Goal: Register for event/course

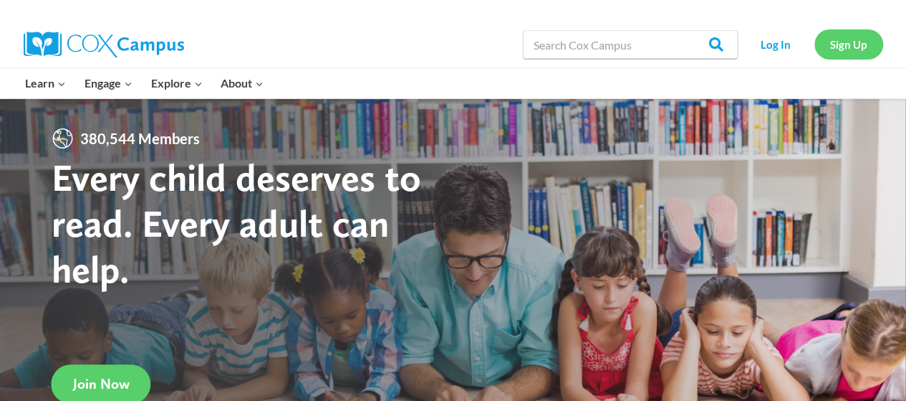
click at [848, 47] on link "Sign Up" at bounding box center [849, 43] width 69 height 29
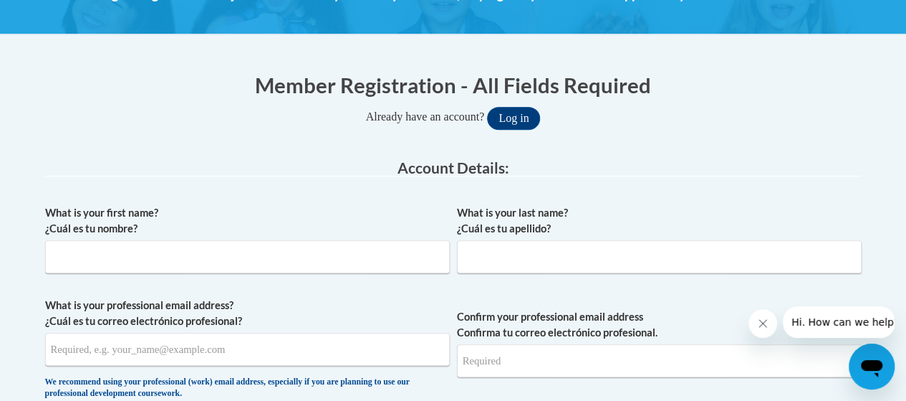
scroll to position [244, 0]
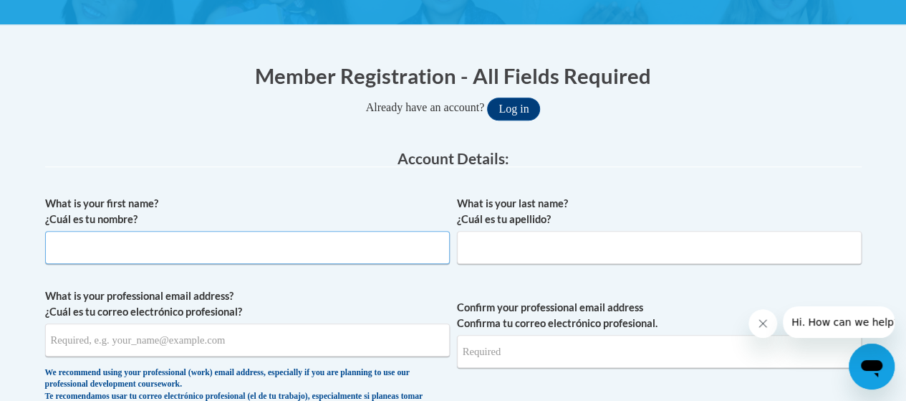
click at [262, 256] on input "What is your first name? ¿Cuál es tu nombre?" at bounding box center [247, 247] width 405 height 33
type input "Curtis"
type input "cowelsc@att.net"
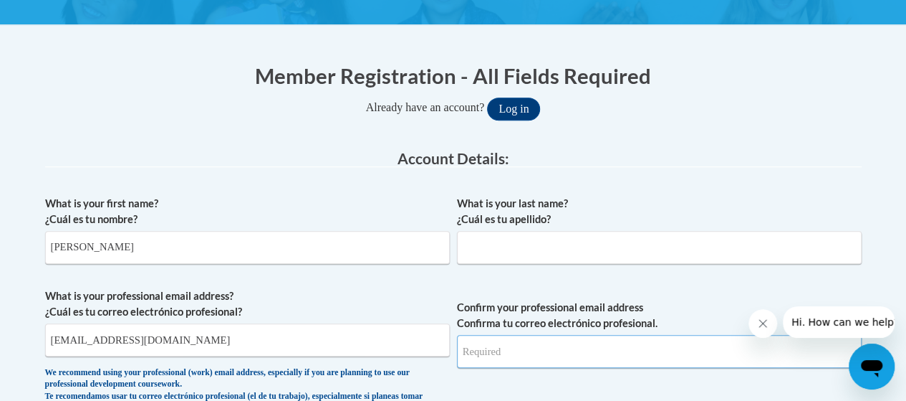
type input "cowelsc@att.net"
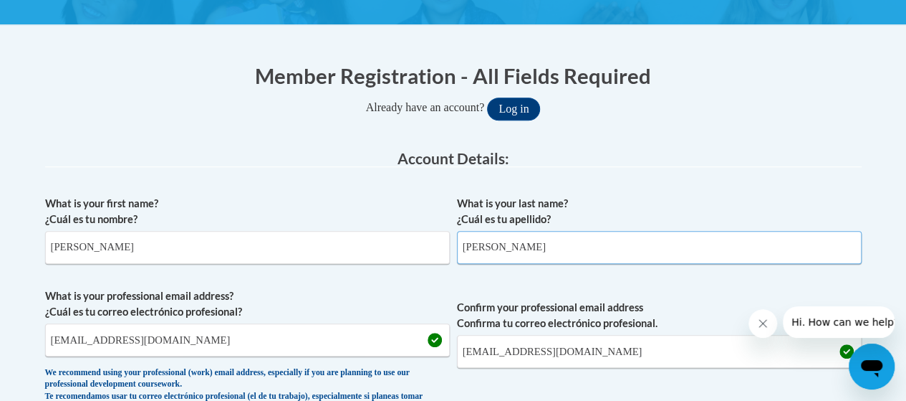
type input "Cowels"
type input "E030377@muscogee.k12.ga.us"
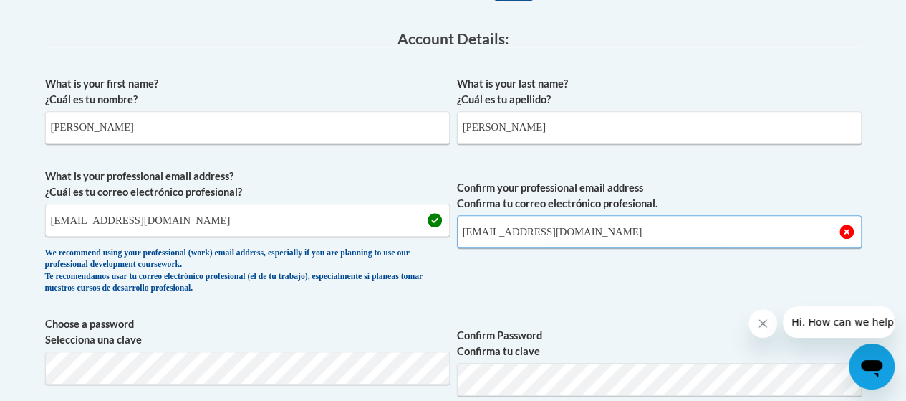
scroll to position [370, 0]
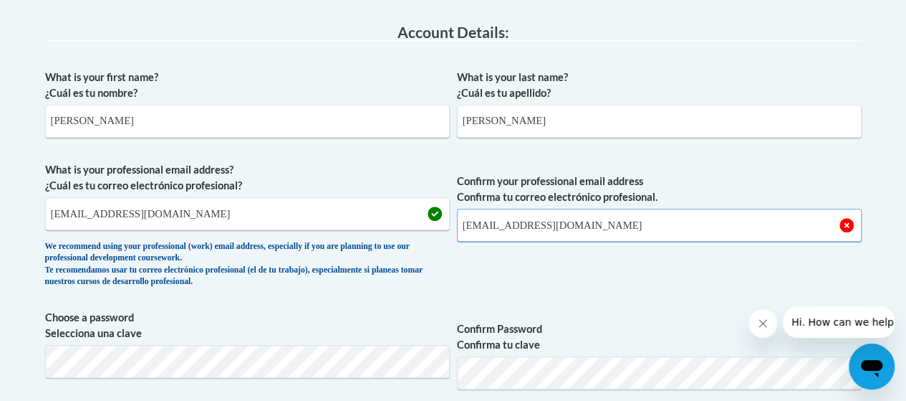
type input "E030377@muscogee.k12.ga.us"
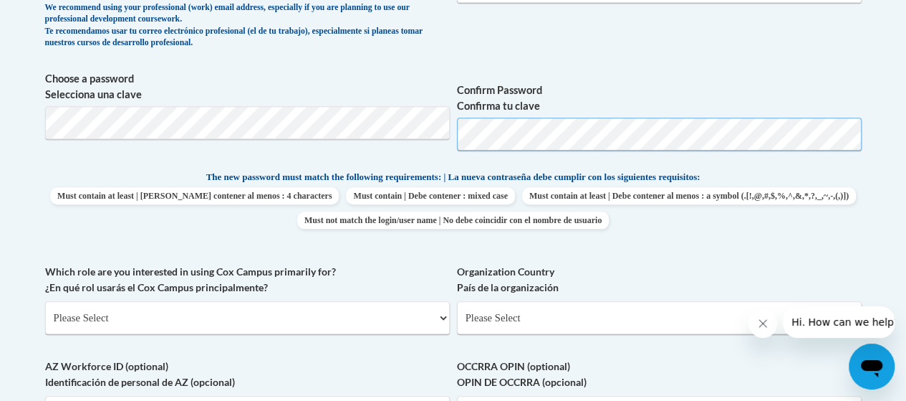
scroll to position [629, 0]
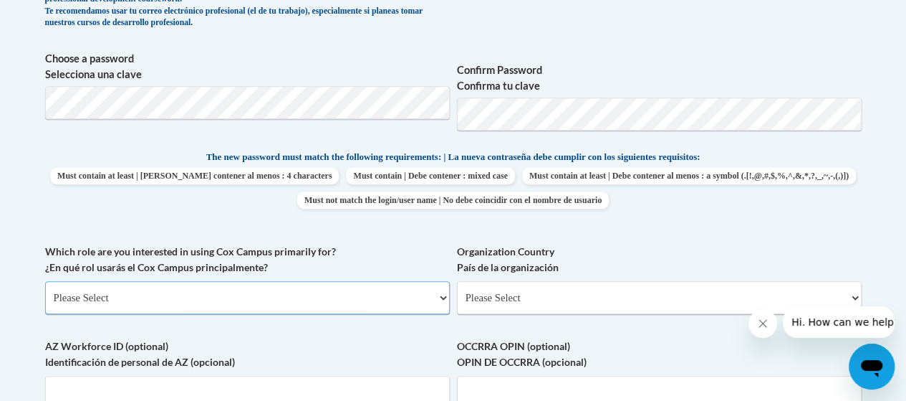
click at [429, 294] on select "Please Select College/University | Colegio/Universidad Community/Nonprofit Part…" at bounding box center [247, 297] width 405 height 33
select select "fbf2d438-af2f-41f8-98f1-81c410e29de3"
click at [45, 281] on select "Please Select College/University | Colegio/Universidad Community/Nonprofit Part…" at bounding box center [247, 297] width 405 height 33
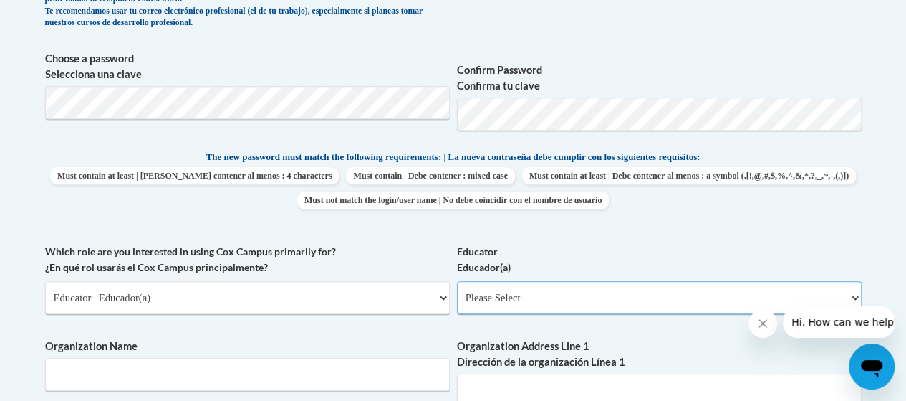
drag, startPoint x: 634, startPoint y: 305, endPoint x: 610, endPoint y: 299, distance: 24.5
click at [610, 299] on select "Please Select Early Learning/Daycare Teacher/Family Home Care Provider | Maestr…" at bounding box center [659, 297] width 405 height 33
select select "8e40623d-54d0-45cd-9f92-5df65cd3f8cf"
click at [457, 281] on select "Please Select Early Learning/Daycare Teacher/Family Home Care Provider | Maestr…" at bounding box center [659, 297] width 405 height 33
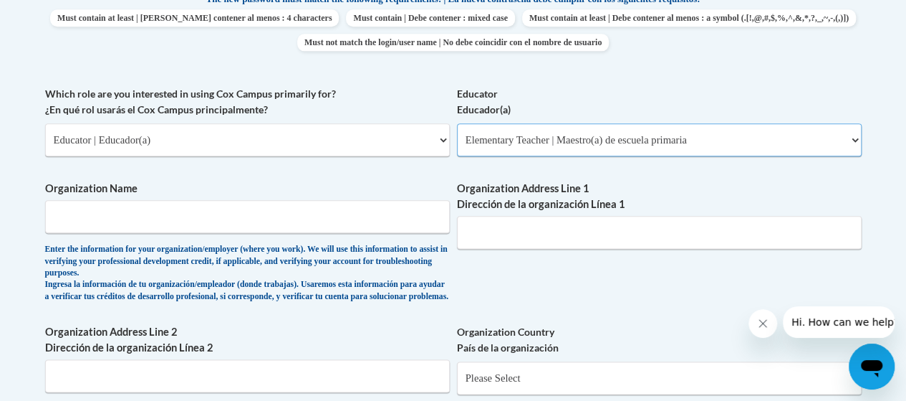
scroll to position [815, 0]
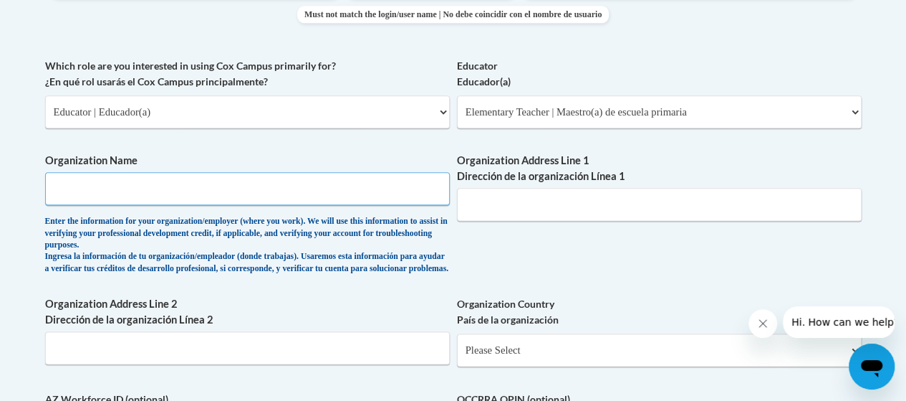
click at [365, 188] on input "Organization Name" at bounding box center [247, 188] width 405 height 33
type input "Reese Road Leadership Academy"
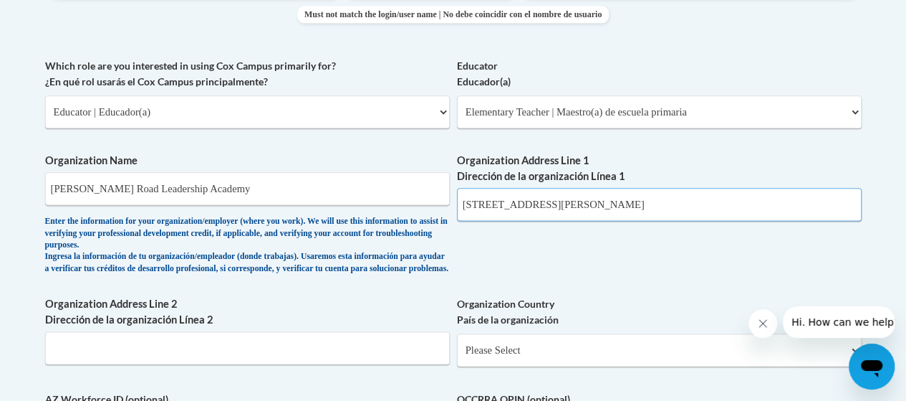
type input "3100 Reese Road"
click at [67, 360] on input "Organization Address Line 2 Dirección de la organización Línea 2" at bounding box center [247, 347] width 405 height 33
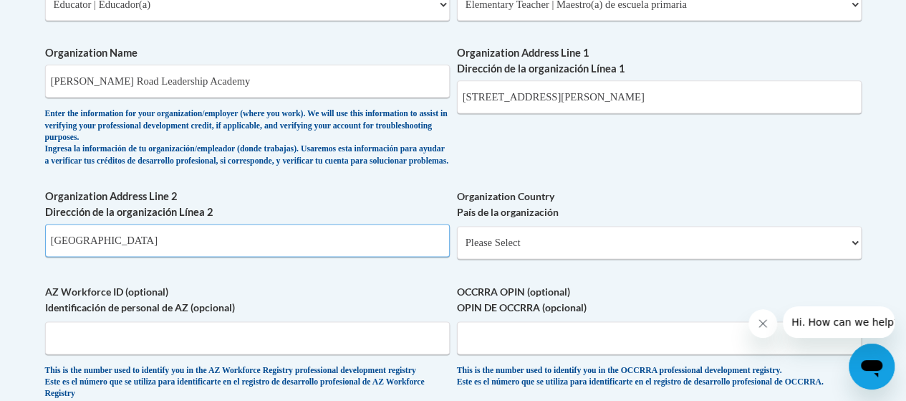
scroll to position [925, 0]
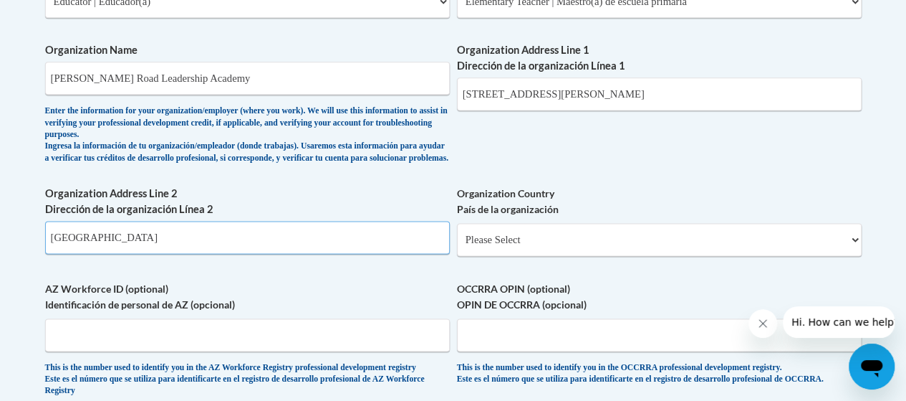
type input "Columbus, GA 31907"
click at [613, 251] on select "Please Select United States | Estados Unidos Outside of the United States | Fue…" at bounding box center [659, 239] width 405 height 33
select select "ad49bcad-a171-4b2e-b99c-48b446064914"
click at [457, 234] on select "Please Select United States | Estados Unidos Outside of the United States | Fue…" at bounding box center [659, 239] width 405 height 33
select select
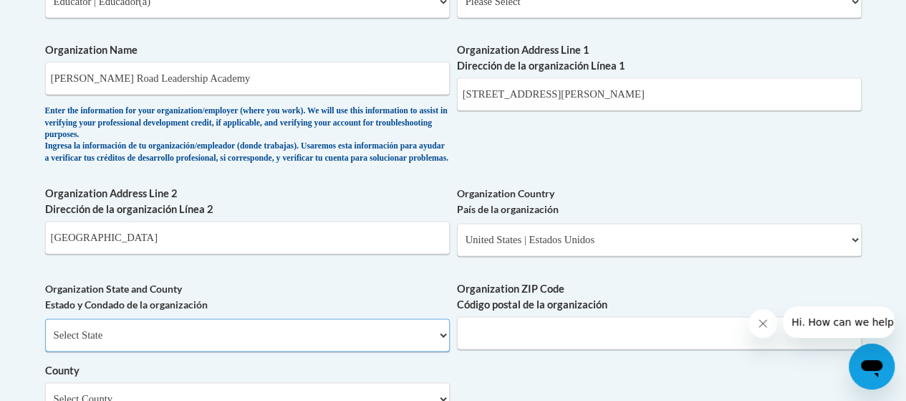
click at [412, 341] on select "Select State Alabama Alaska Arizona Arkansas California Colorado Connecticut De…" at bounding box center [247, 334] width 405 height 33
select select "Georgia"
click at [45, 329] on select "Select State Alabama Alaska Arizona Arkansas California Colorado Connecticut De…" at bounding box center [247, 334] width 405 height 33
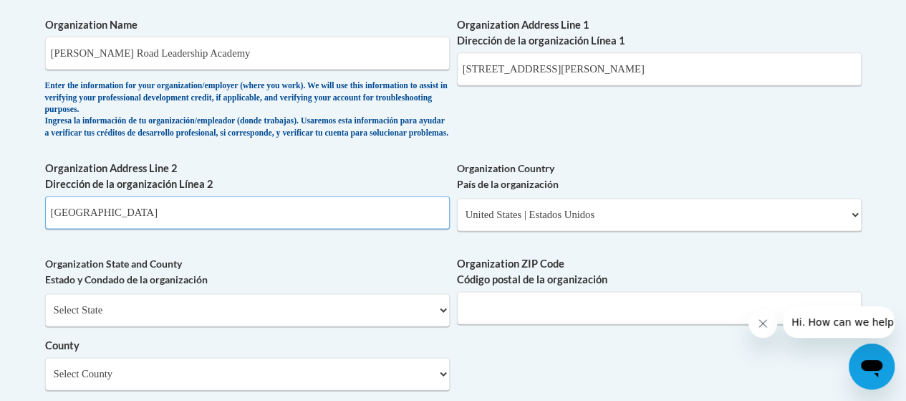
drag, startPoint x: 166, startPoint y: 221, endPoint x: 1, endPoint y: 223, distance: 164.1
click at [2, 224] on body "This site uses cookies to help improve your learning experience. By continuing …" at bounding box center [453, 128] width 906 height 2157
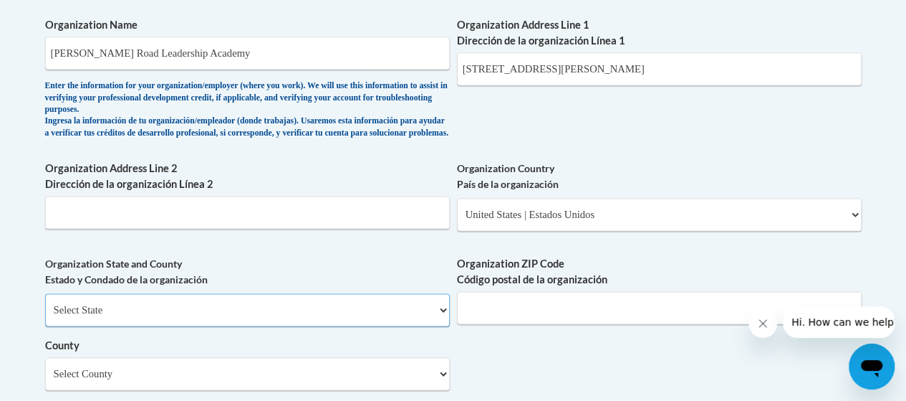
click at [426, 326] on select "Select State Alabama Alaska Arizona Arkansas California Colorado Connecticut De…" at bounding box center [247, 309] width 405 height 33
click at [45, 304] on select "Select State Alabama Alaska Arizona Arkansas California Colorado Connecticut De…" at bounding box center [247, 309] width 405 height 33
click at [325, 326] on select "Select State Alabama Alaska Arizona Arkansas California Colorado Connecticut De…" at bounding box center [247, 309] width 405 height 33
select select "Georgia"
click at [45, 304] on select "Select State Alabama Alaska Arizona Arkansas California Colorado Connecticut De…" at bounding box center [247, 309] width 405 height 33
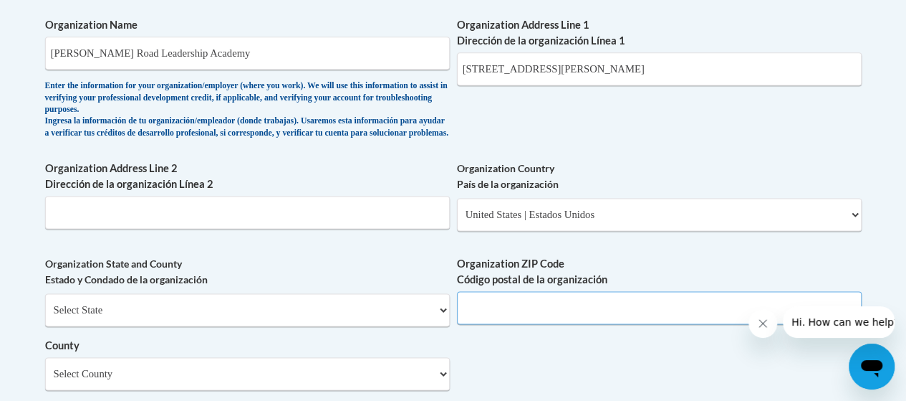
click at [476, 317] on input "Organization ZIP Code Código postal de la organización" at bounding box center [659, 307] width 405 height 33
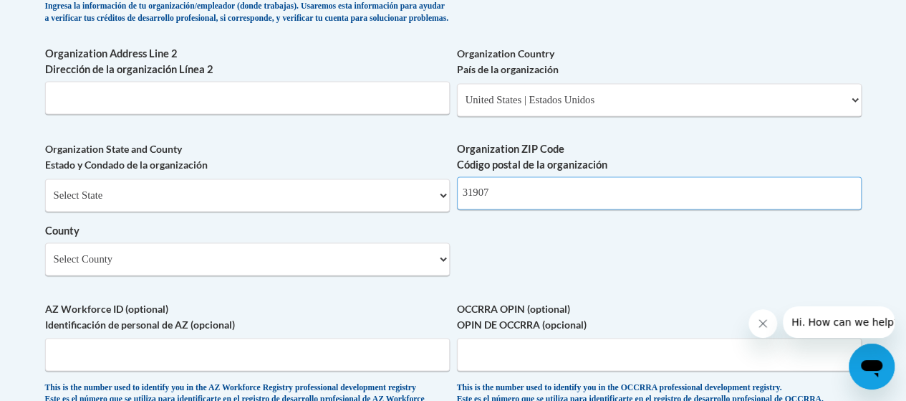
scroll to position [1065, 0]
type input "31907"
click at [421, 262] on select "Select County Appling Atkinson Bacon Baker Baldwin Banks Barrow Bartow Ben Hill…" at bounding box center [247, 258] width 405 height 33
select select "Muscogee"
click at [45, 253] on select "Select County Appling Atkinson Bacon Baker Baldwin Banks Barrow Bartow Ben Hill…" at bounding box center [247, 258] width 405 height 33
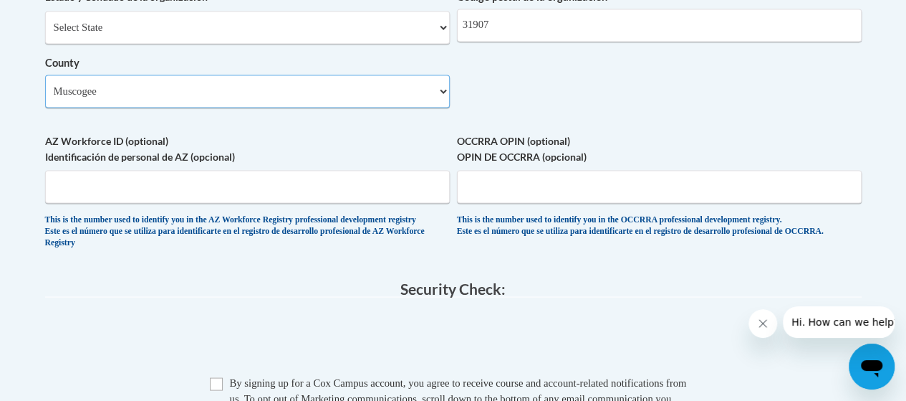
scroll to position [1273, 0]
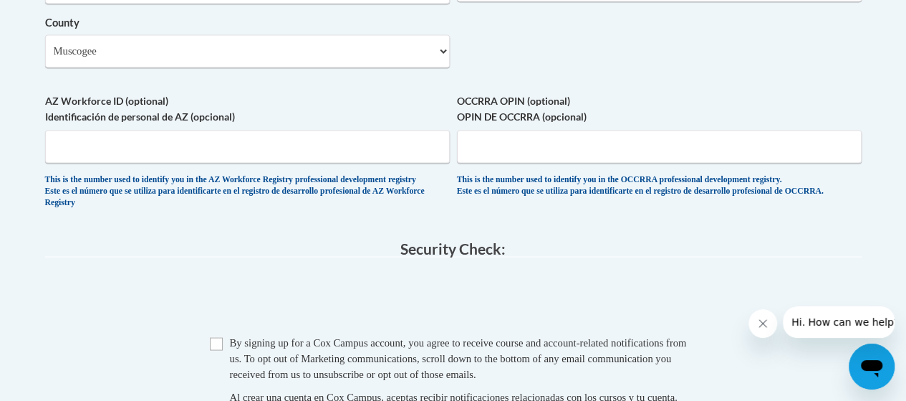
drag, startPoint x: 214, startPoint y: 368, endPoint x: 635, endPoint y: 284, distance: 429.4
click at [635, 284] on fieldset "Security Check: Enter the security code + = TextBox Checkbox" at bounding box center [453, 362] width 817 height 244
click at [212, 350] on input "Checkbox" at bounding box center [216, 343] width 13 height 13
checkbox input "true"
drag, startPoint x: 913, startPoint y: 273, endPoint x: 647, endPoint y: 252, distance: 266.7
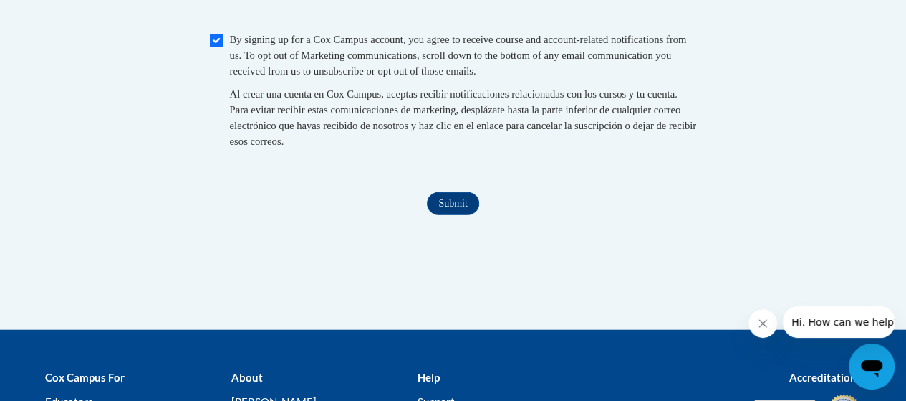
scroll to position [1586, 0]
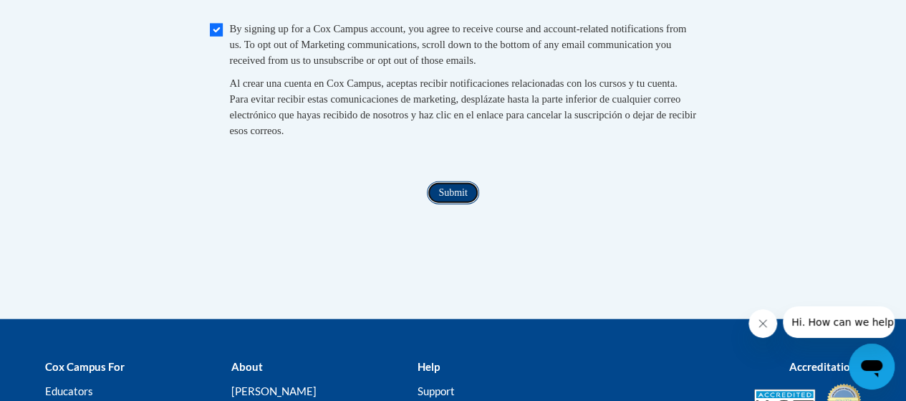
click at [458, 204] on input "Submit" at bounding box center [453, 192] width 52 height 23
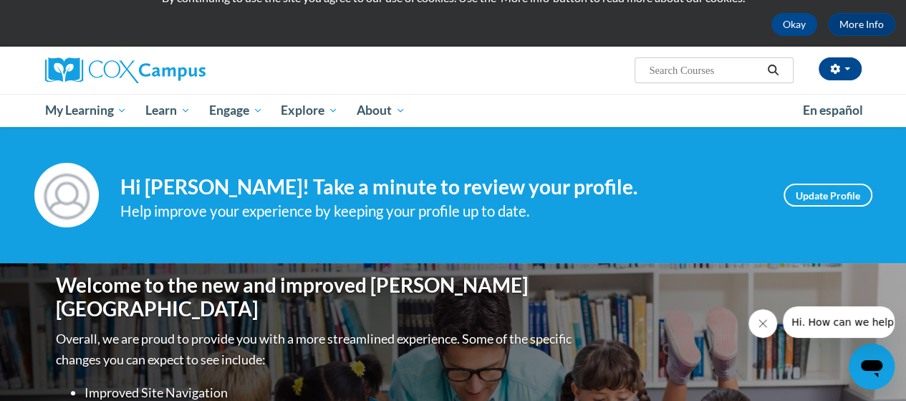
scroll to position [19, 0]
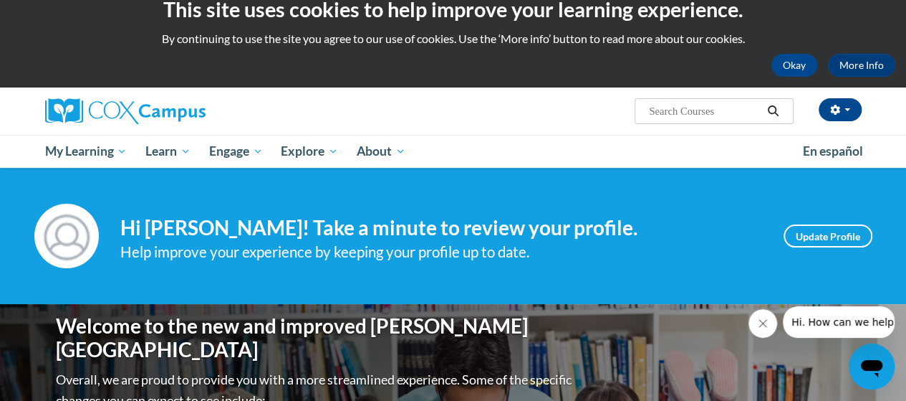
click at [666, 106] on input "Search..." at bounding box center [705, 110] width 115 height 17
click at [666, 106] on input "L" at bounding box center [705, 110] width 115 height 17
type input "L"
type input "Oral Language"
click at [770, 112] on icon "Search" at bounding box center [773, 110] width 11 height 11
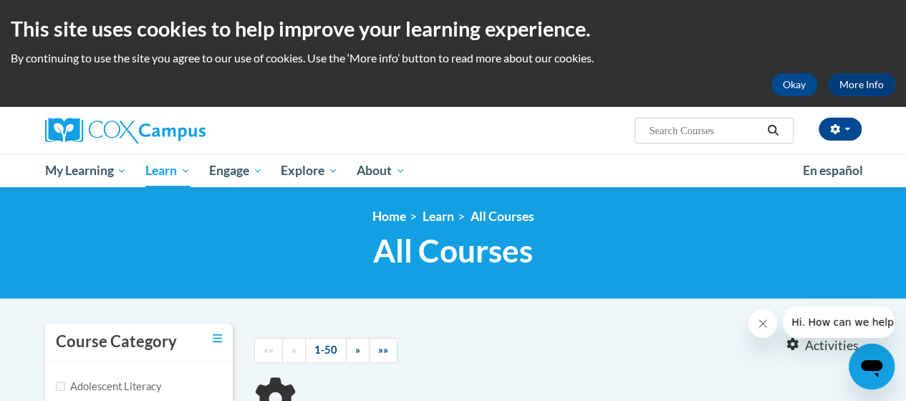
type input "Oral Language"
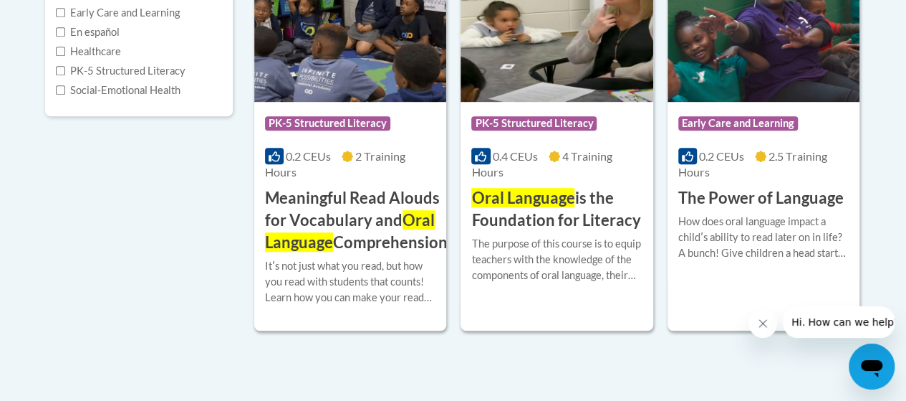
scroll to position [411, 0]
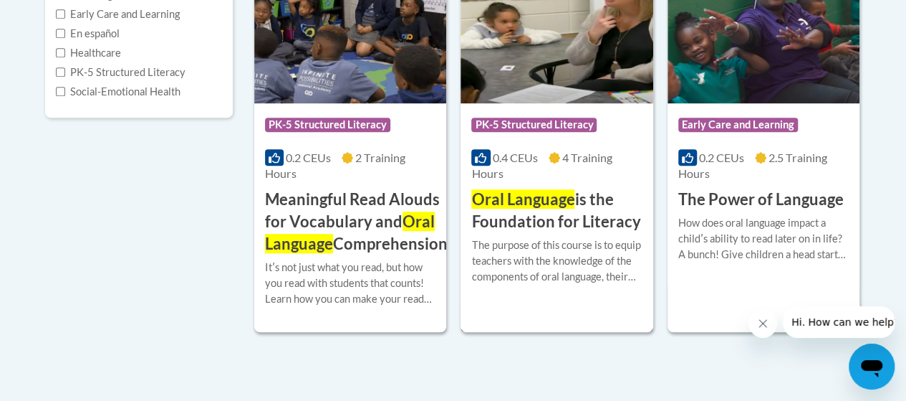
click at [562, 120] on span "PK-5 Structured Literacy" at bounding box center [533, 125] width 125 height 14
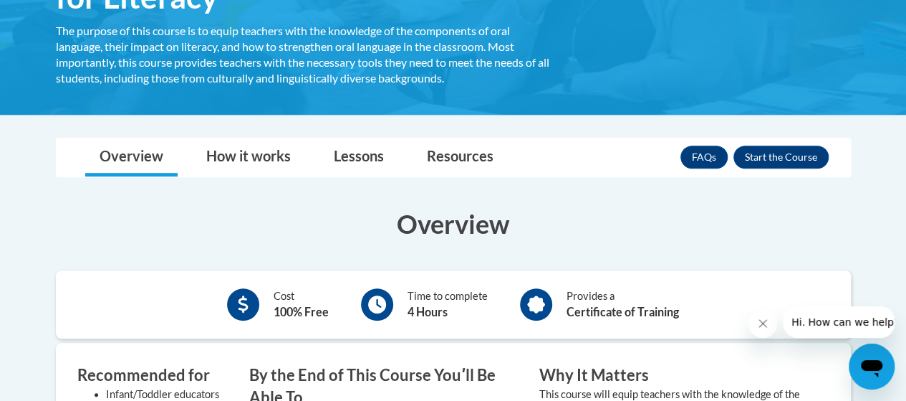
scroll to position [320, 0]
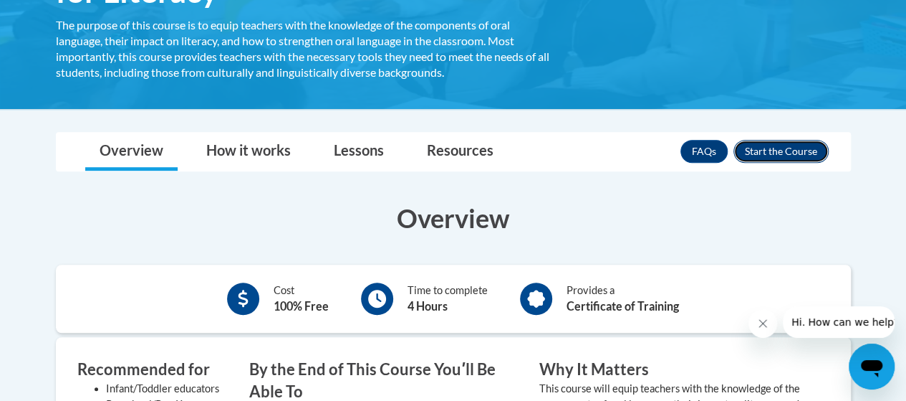
click at [755, 148] on button "Enroll" at bounding box center [781, 151] width 95 height 23
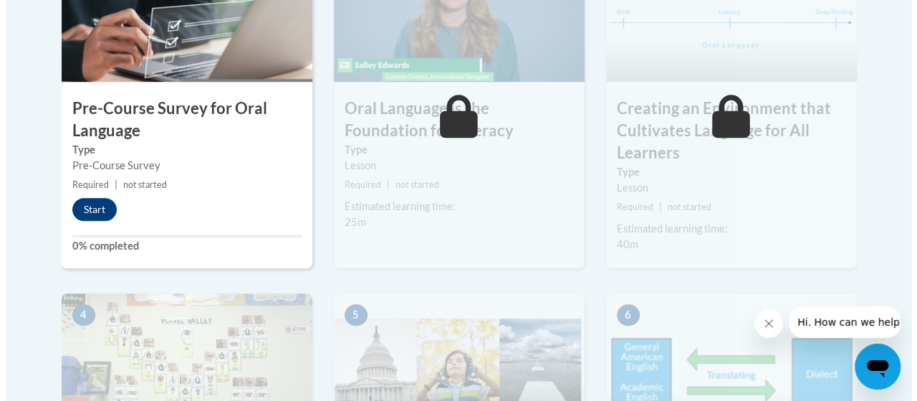
scroll to position [542, 0]
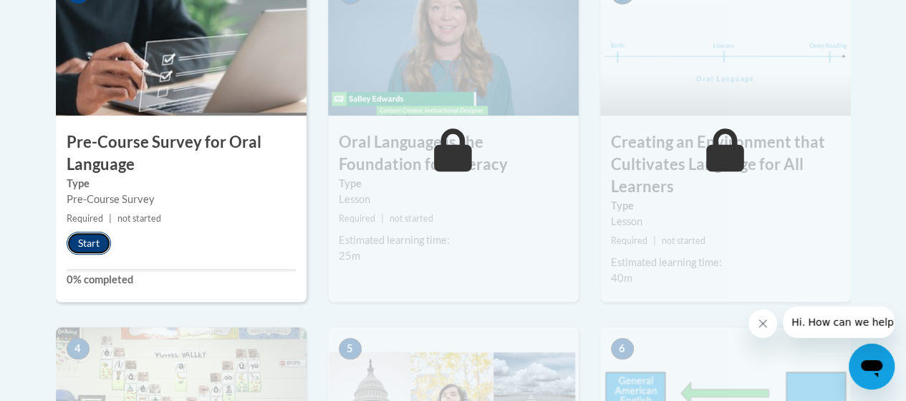
click at [85, 237] on button "Start" at bounding box center [89, 242] width 44 height 23
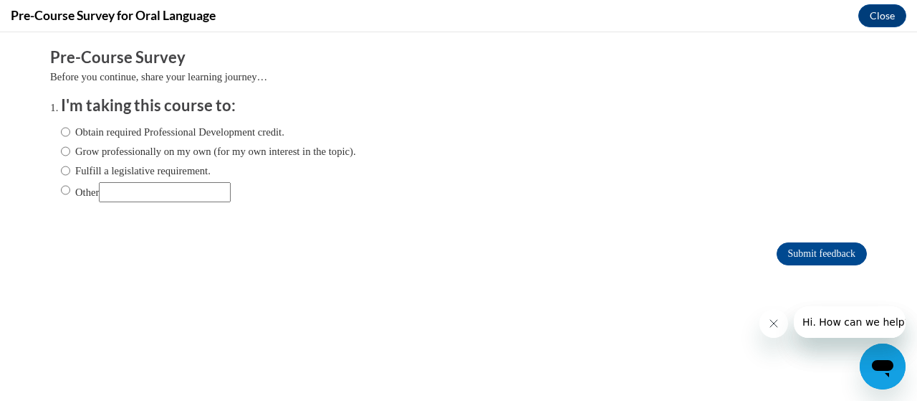
scroll to position [0, 0]
click at [61, 167] on input "Fulfill a legislative requirement." at bounding box center [65, 171] width 9 height 16
radio input "true"
click at [794, 253] on input "Submit feedback" at bounding box center [822, 253] width 90 height 23
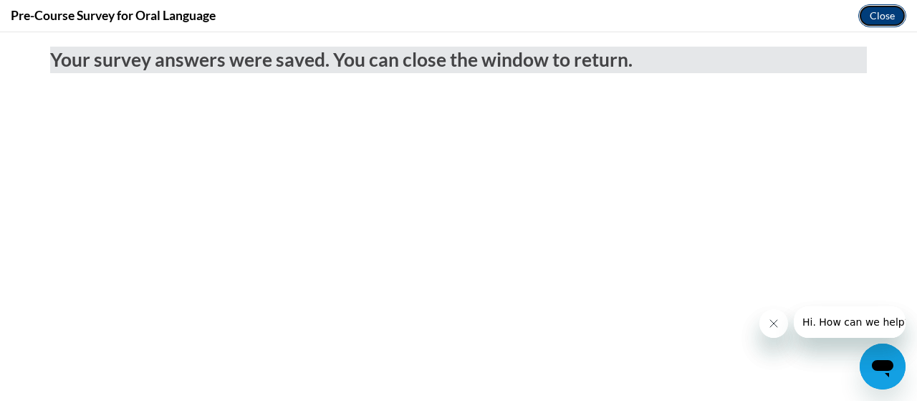
click at [872, 12] on button "Close" at bounding box center [882, 15] width 48 height 23
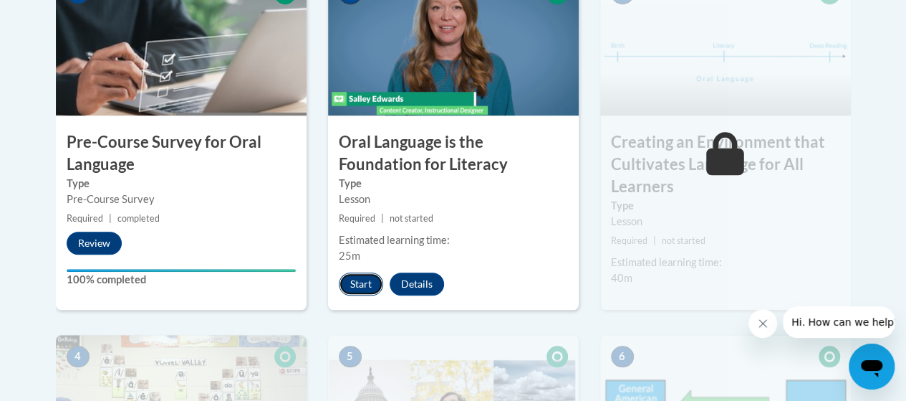
click at [357, 287] on button "Start" at bounding box center [361, 283] width 44 height 23
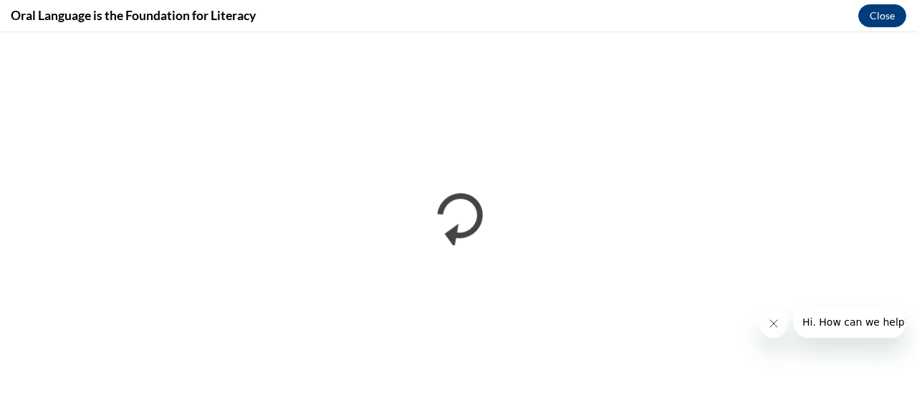
drag, startPoint x: 669, startPoint y: 58, endPoint x: 602, endPoint y: 14, distance: 80.1
click at [602, 14] on div "Oral Language is the Foundation for Literacy Close" at bounding box center [458, 16] width 917 height 32
drag, startPoint x: 619, startPoint y: 322, endPoint x: 461, endPoint y: 4, distance: 355.7
click at [461, 4] on div "Oral Language is the Foundation for Literacy Close" at bounding box center [458, 16] width 917 height 32
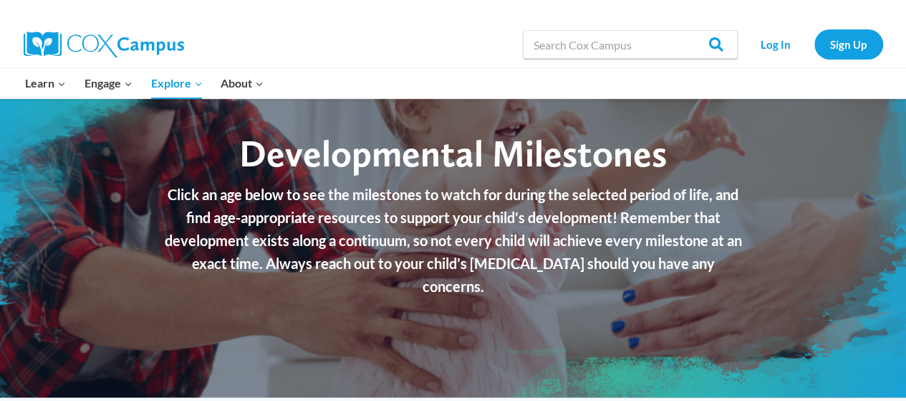
scroll to position [25, 0]
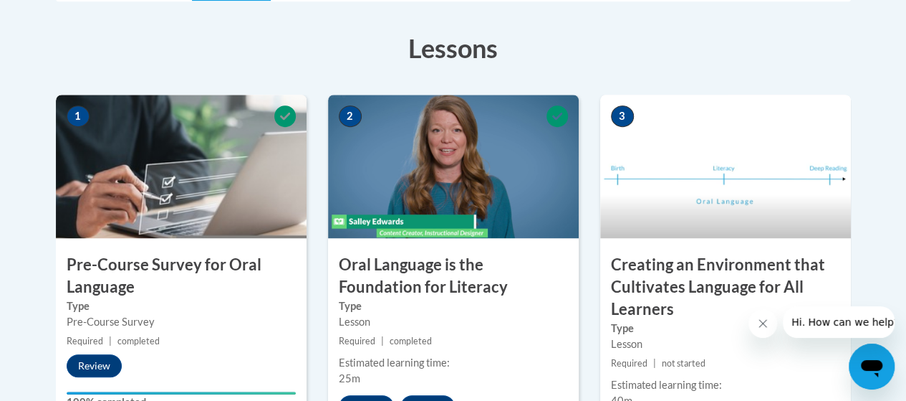
scroll to position [356, 0]
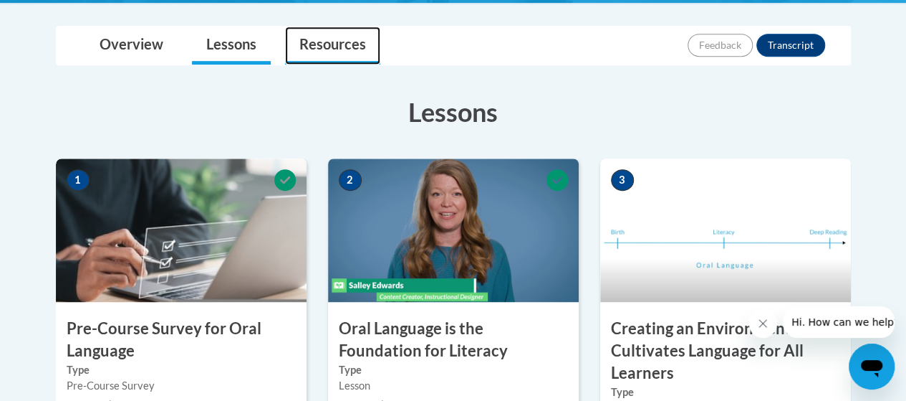
click at [328, 47] on link "Resources" at bounding box center [332, 46] width 95 height 38
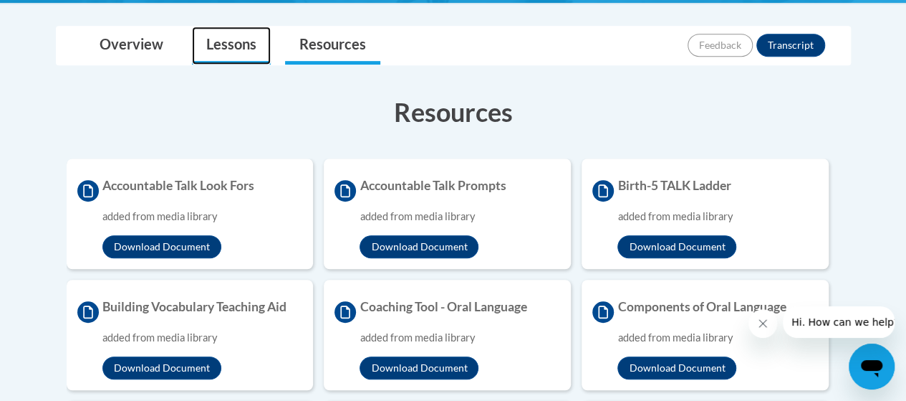
click at [216, 41] on link "Lessons" at bounding box center [231, 46] width 79 height 38
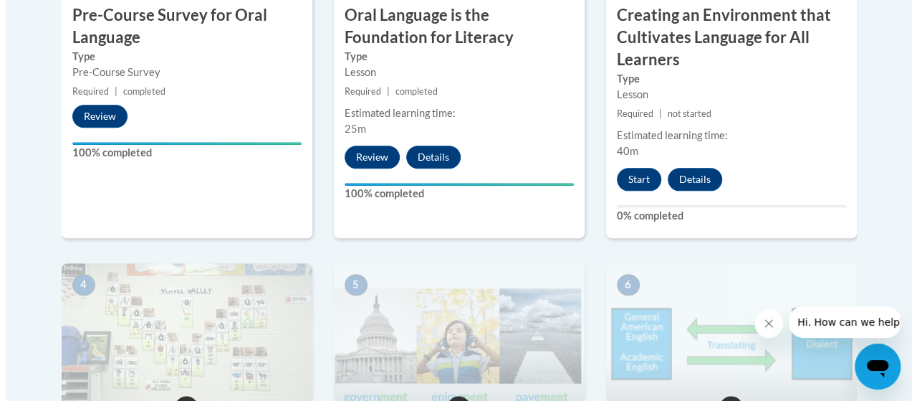
scroll to position [672, 0]
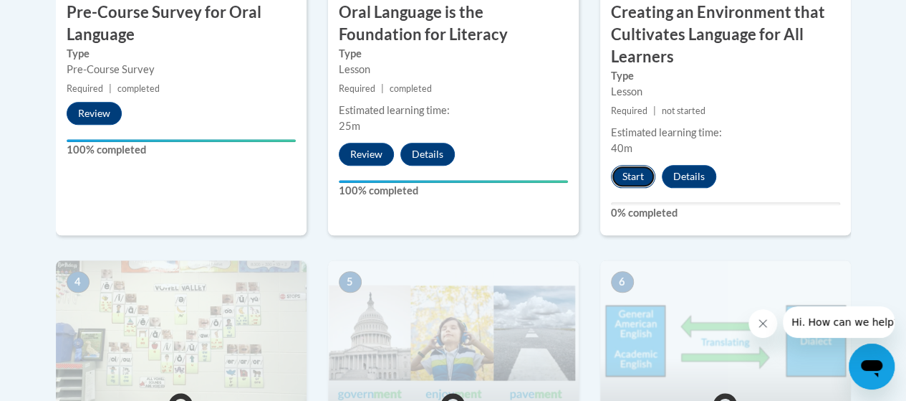
click at [634, 173] on button "Start" at bounding box center [633, 176] width 44 height 23
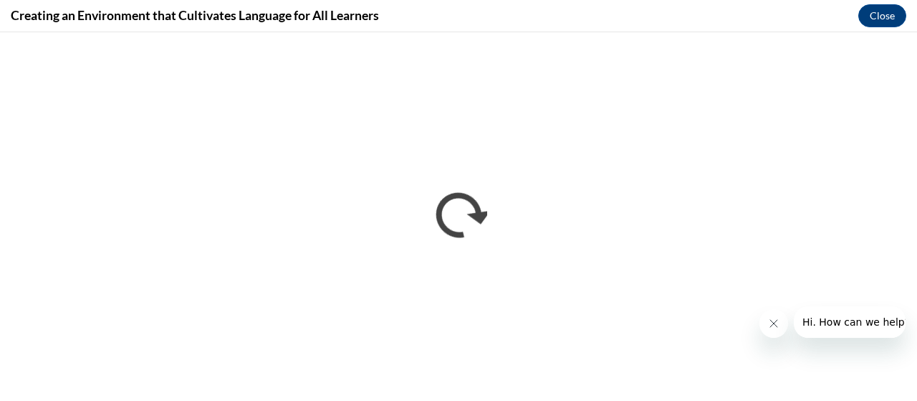
scroll to position [0, 0]
drag, startPoint x: 592, startPoint y: 4, endPoint x: 468, endPoint y: 8, distance: 124.0
click at [468, 8] on div "Creating an Environment that Cultivates Language for All Learners Close" at bounding box center [458, 16] width 917 height 32
